Goal: Task Accomplishment & Management: Manage account settings

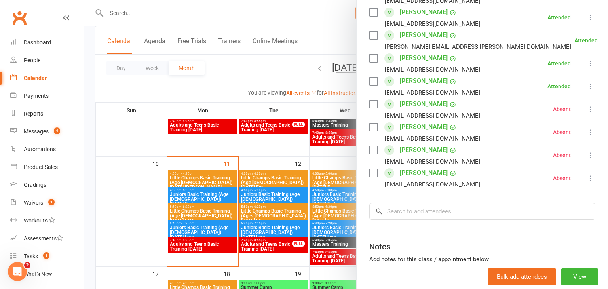
scroll to position [188, 0]
click at [185, 224] on div at bounding box center [346, 144] width 524 height 289
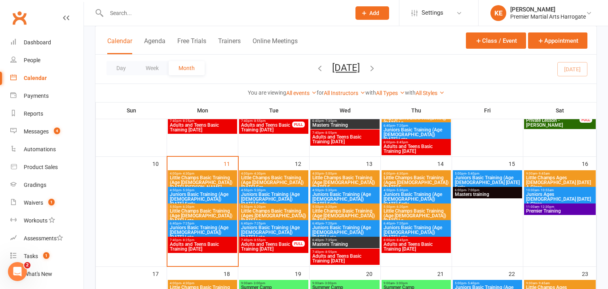
click at [204, 227] on span "Juniors Basic Training (Age [DEMOGRAPHIC_DATA]) [DATE] Late" at bounding box center [202, 232] width 66 height 14
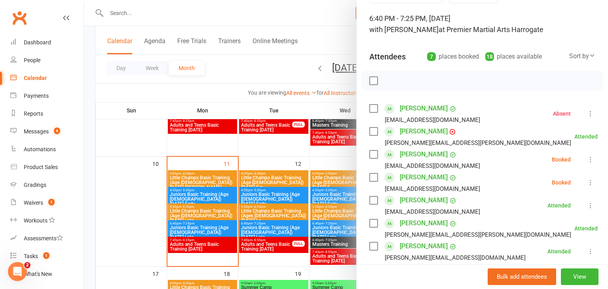
scroll to position [46, 0]
click at [590, 159] on icon at bounding box center [591, 159] width 8 height 8
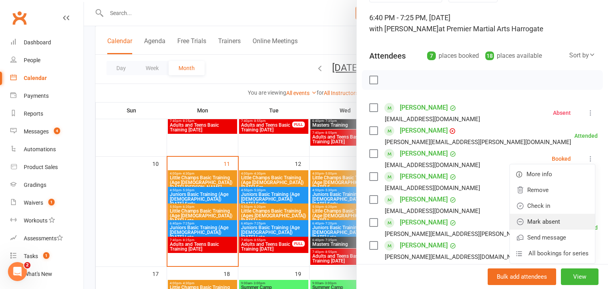
click at [550, 216] on link "Mark absent" at bounding box center [552, 222] width 85 height 16
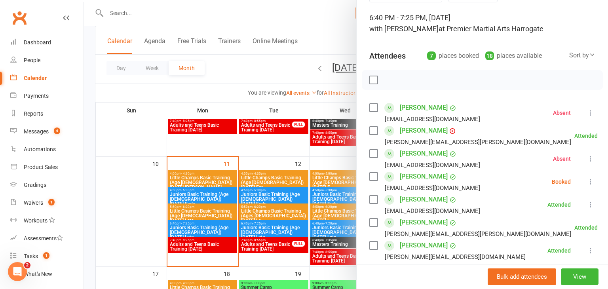
click at [590, 180] on icon at bounding box center [591, 182] width 8 height 8
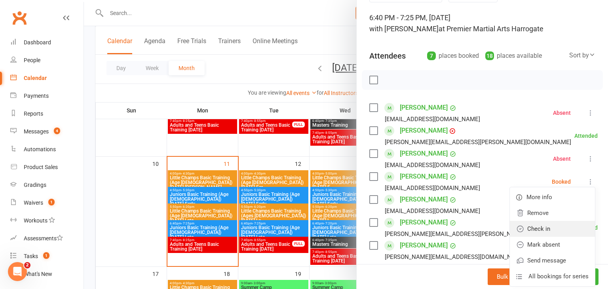
click at [540, 232] on link "Check in" at bounding box center [552, 229] width 85 height 16
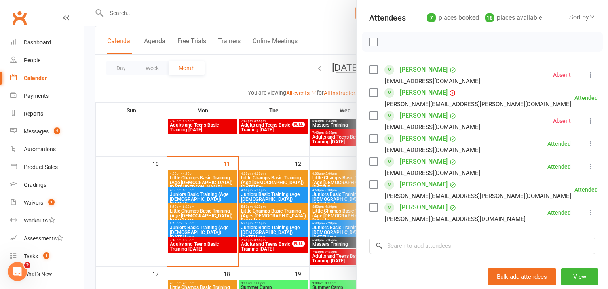
scroll to position [78, 0]
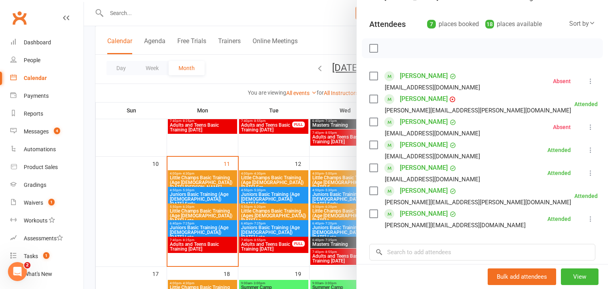
click at [109, 193] on div at bounding box center [346, 144] width 524 height 289
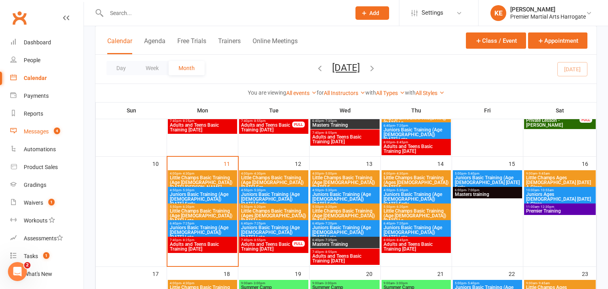
click at [46, 130] on div "Messages" at bounding box center [36, 131] width 25 height 6
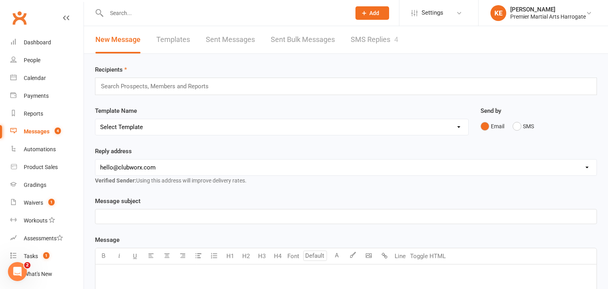
click at [365, 43] on link "SMS Replies 4" at bounding box center [375, 39] width 48 height 27
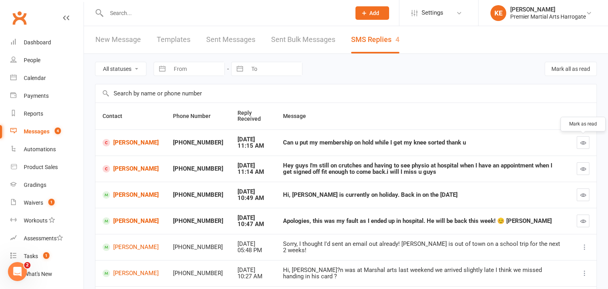
click at [582, 138] on button "button" at bounding box center [583, 142] width 13 height 13
click at [583, 169] on icon "button" at bounding box center [583, 169] width 6 height 6
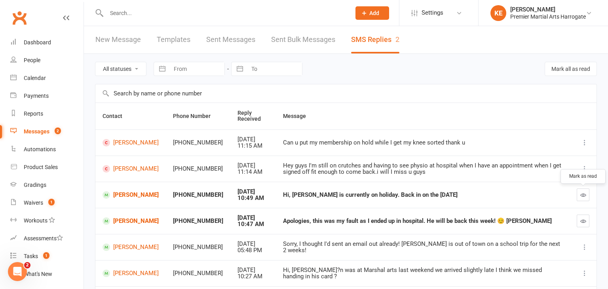
click at [582, 197] on icon "button" at bounding box center [583, 195] width 6 height 6
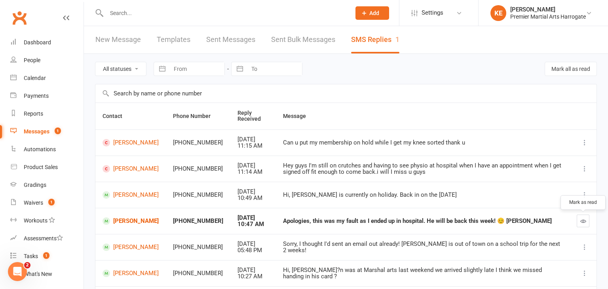
click at [585, 220] on icon "button" at bounding box center [583, 221] width 6 height 6
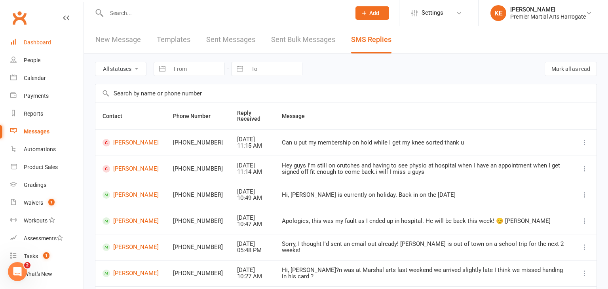
click at [36, 42] on div "Dashboard" at bounding box center [37, 42] width 27 height 6
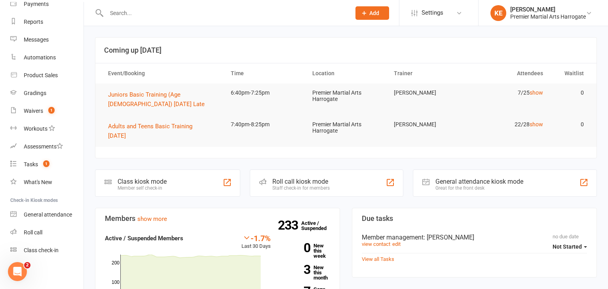
scroll to position [125, 0]
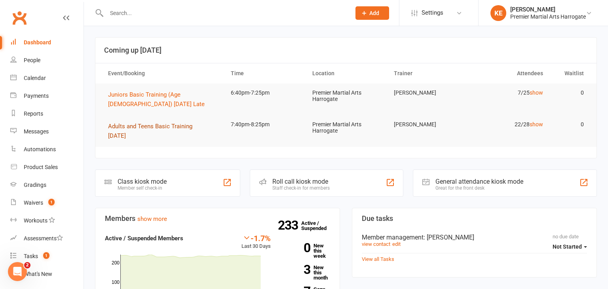
click at [138, 129] on span "Adults and Teens Basic Training [DATE]" at bounding box center [150, 131] width 84 height 17
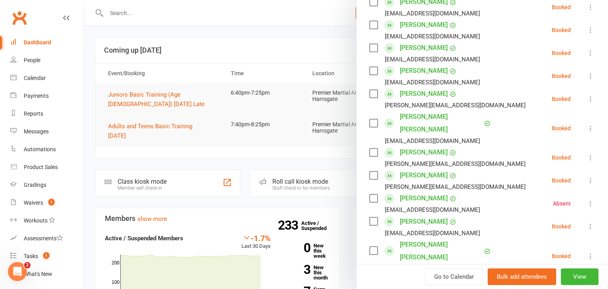
scroll to position [380, 0]
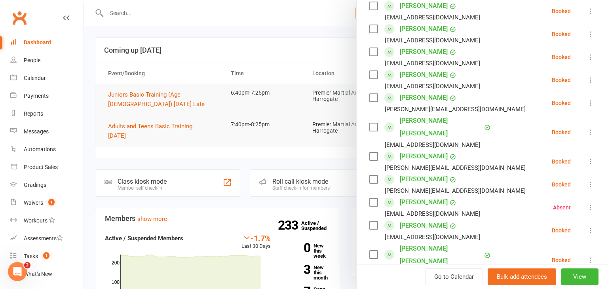
click at [593, 79] on icon at bounding box center [591, 80] width 8 height 8
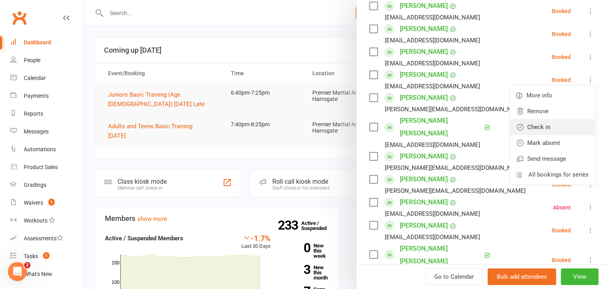
click at [547, 122] on link "Check in" at bounding box center [552, 127] width 85 height 16
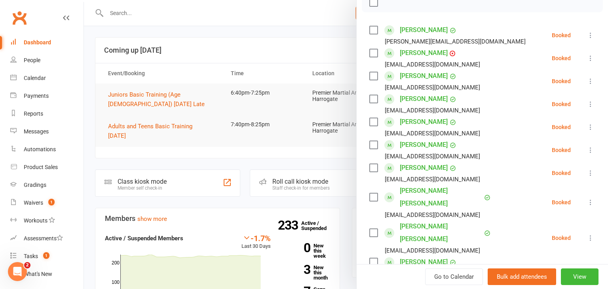
scroll to position [122, 0]
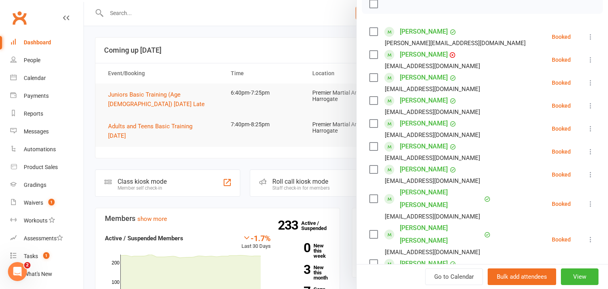
click at [589, 34] on icon at bounding box center [591, 37] width 8 height 8
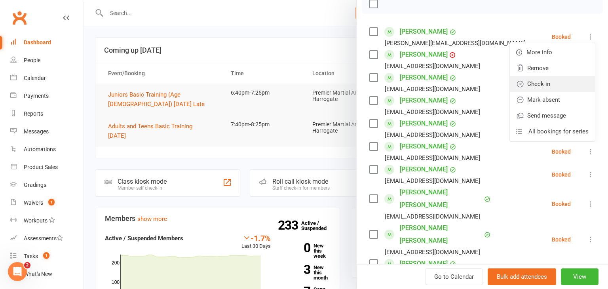
click at [534, 78] on link "Check in" at bounding box center [552, 84] width 85 height 16
